Goal: Navigation & Orientation: Find specific page/section

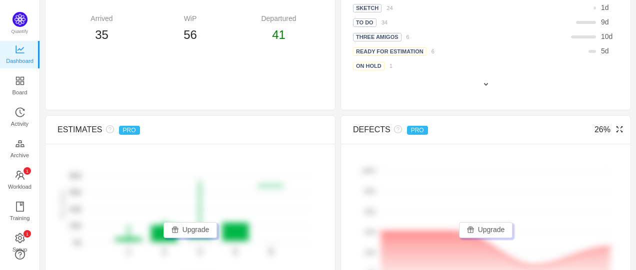
scroll to position [600, 0]
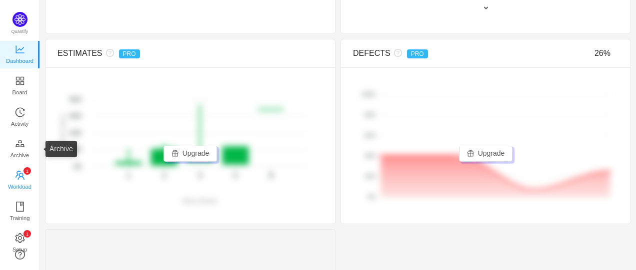
click at [15, 187] on span "Workload" at bounding box center [19, 187] width 23 height 20
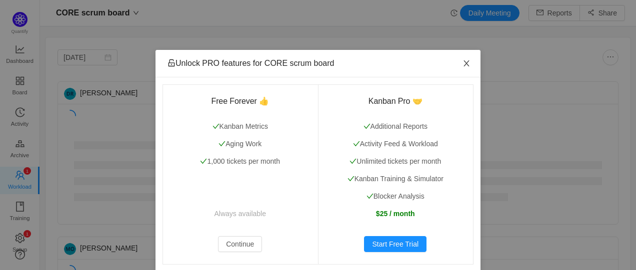
click at [464, 64] on icon "icon: close" at bounding box center [466, 63] width 8 height 8
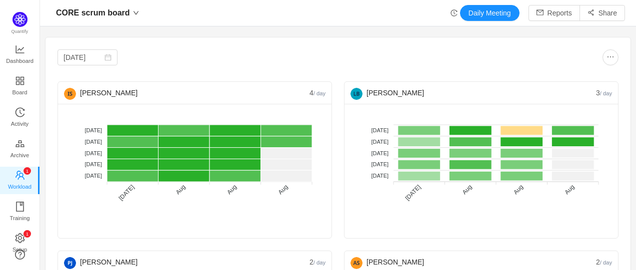
scroll to position [255, 573]
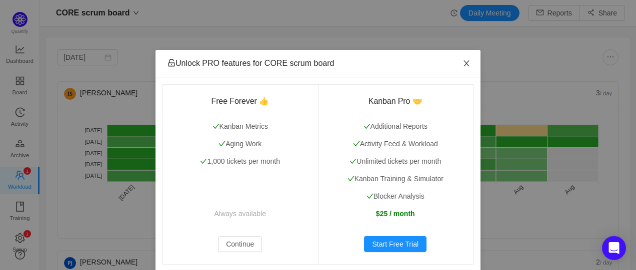
click at [469, 64] on span "Close" at bounding box center [466, 64] width 28 height 28
click at [469, 61] on span "Close" at bounding box center [466, 64] width 28 height 28
click at [457, 64] on span "Close" at bounding box center [466, 64] width 28 height 28
click at [462, 64] on icon "icon: close" at bounding box center [466, 63] width 8 height 8
click at [464, 64] on icon "icon: close" at bounding box center [466, 63] width 8 height 8
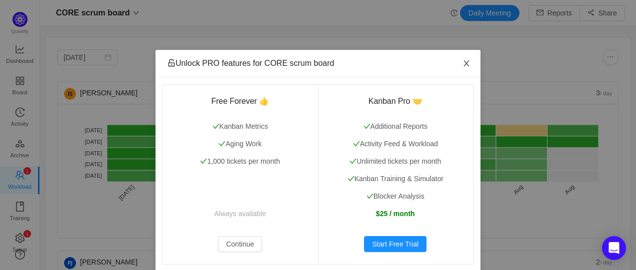
click at [462, 62] on icon "icon: close" at bounding box center [466, 63] width 8 height 8
click at [462, 67] on icon "icon: close" at bounding box center [466, 63] width 8 height 8
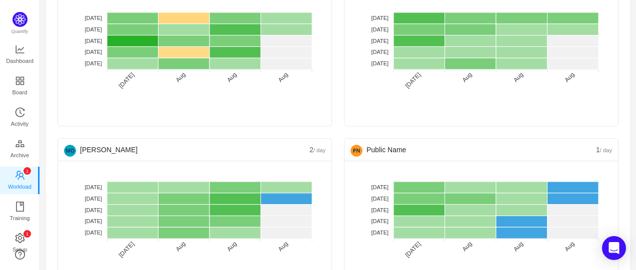
scroll to position [350, 0]
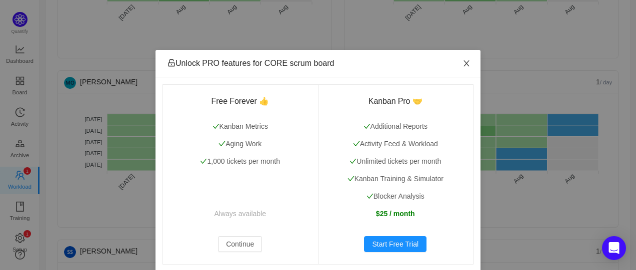
click at [462, 60] on icon "icon: close" at bounding box center [466, 63] width 8 height 8
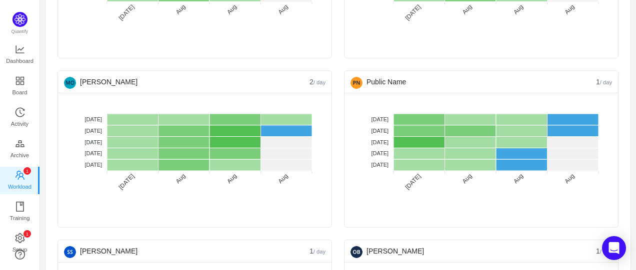
scroll to position [550, 0]
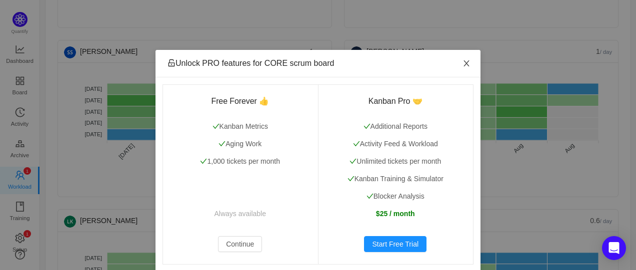
click at [462, 67] on icon "icon: close" at bounding box center [466, 63] width 8 height 8
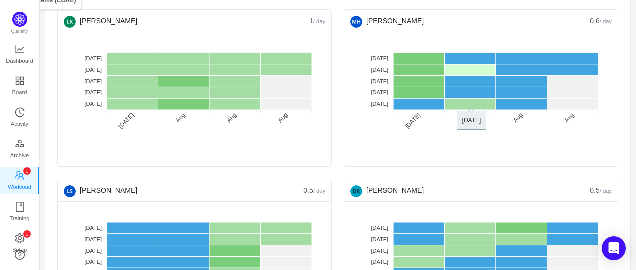
scroll to position [850, 0]
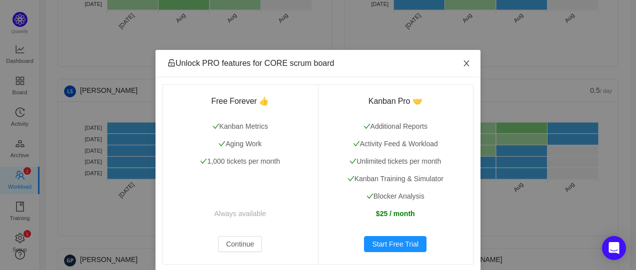
click at [464, 59] on span "Close" at bounding box center [466, 64] width 28 height 28
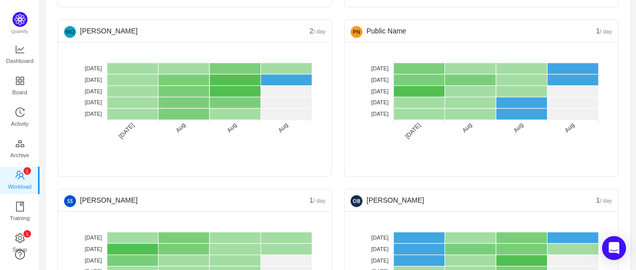
scroll to position [399, 0]
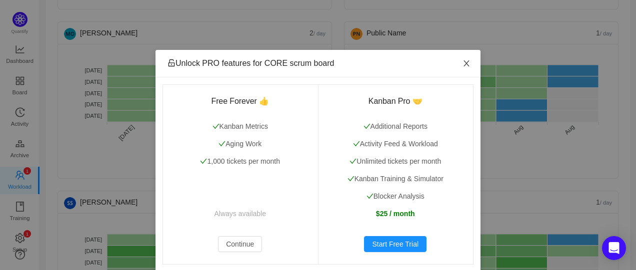
click at [457, 65] on span "Close" at bounding box center [466, 64] width 28 height 28
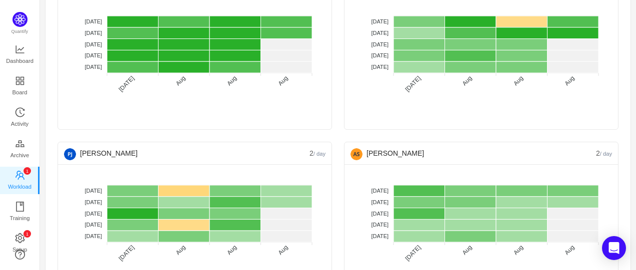
scroll to position [0, 0]
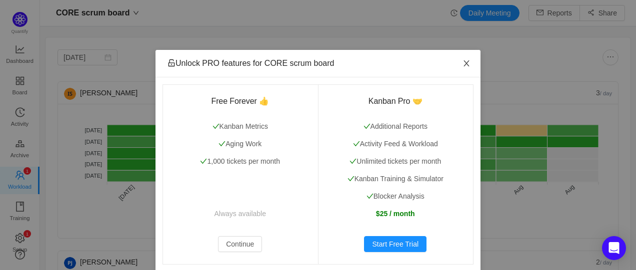
click at [465, 69] on span "Close" at bounding box center [466, 64] width 28 height 28
